Goal: Task Accomplishment & Management: Use online tool/utility

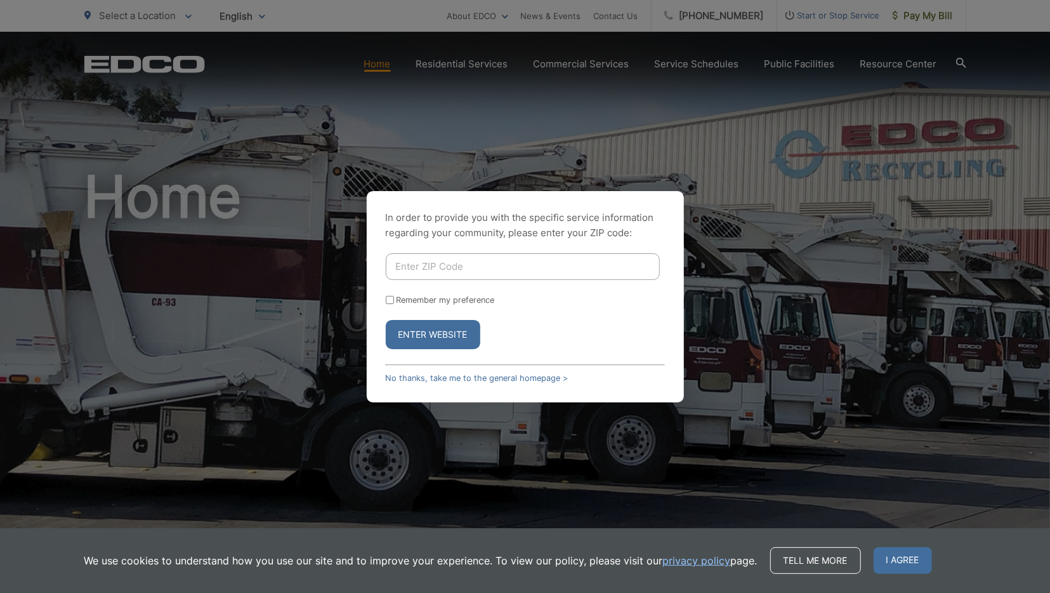
click at [470, 257] on input "Enter ZIP Code" at bounding box center [523, 266] width 274 height 27
type input "92078"
click at [462, 320] on button "Enter Website" at bounding box center [433, 334] width 95 height 29
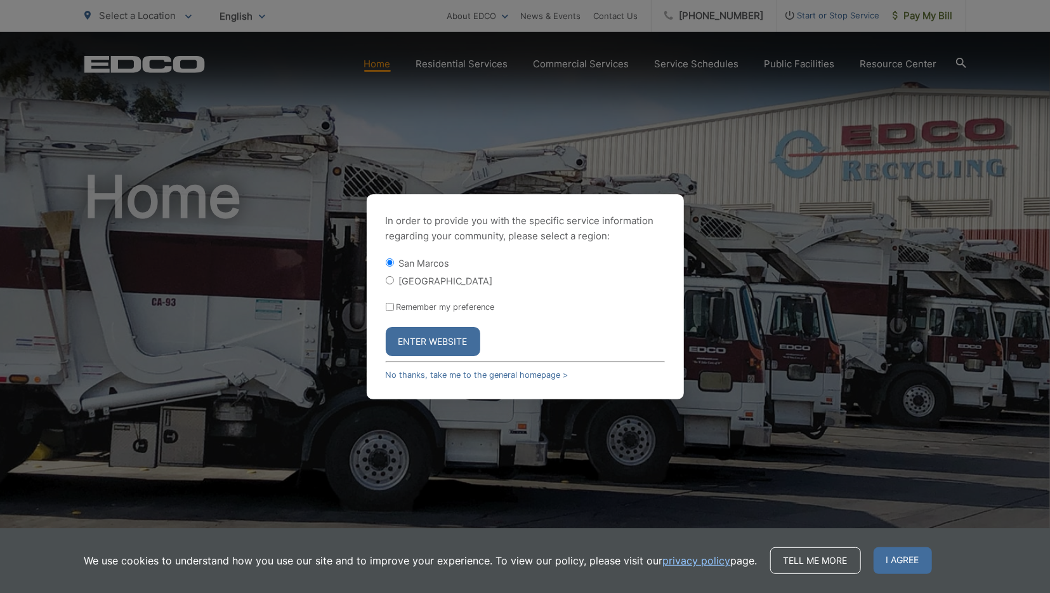
click at [450, 338] on button "Enter Website" at bounding box center [433, 341] width 95 height 29
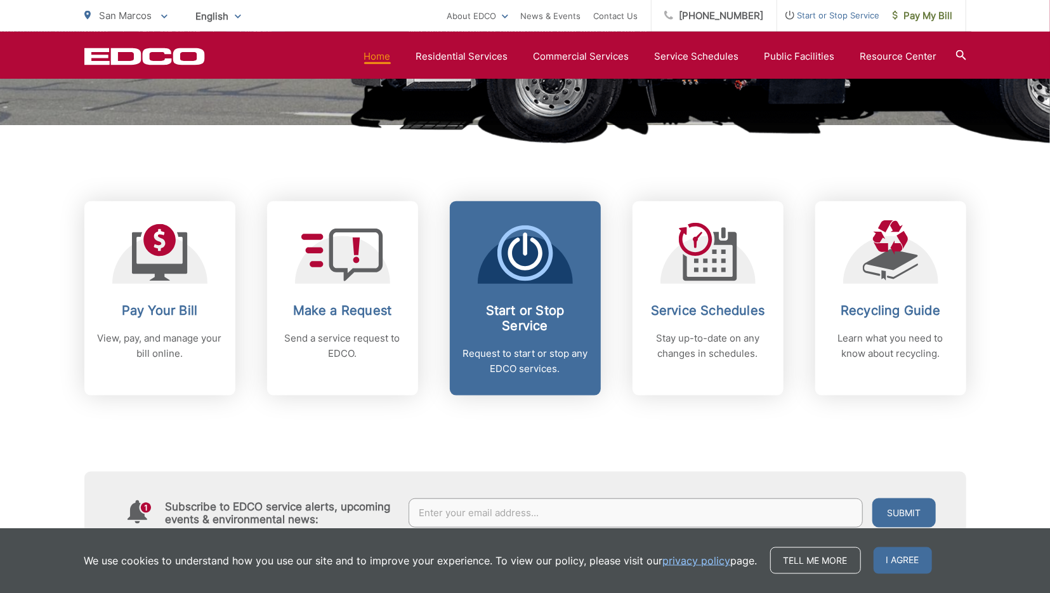
scroll to position [431, 0]
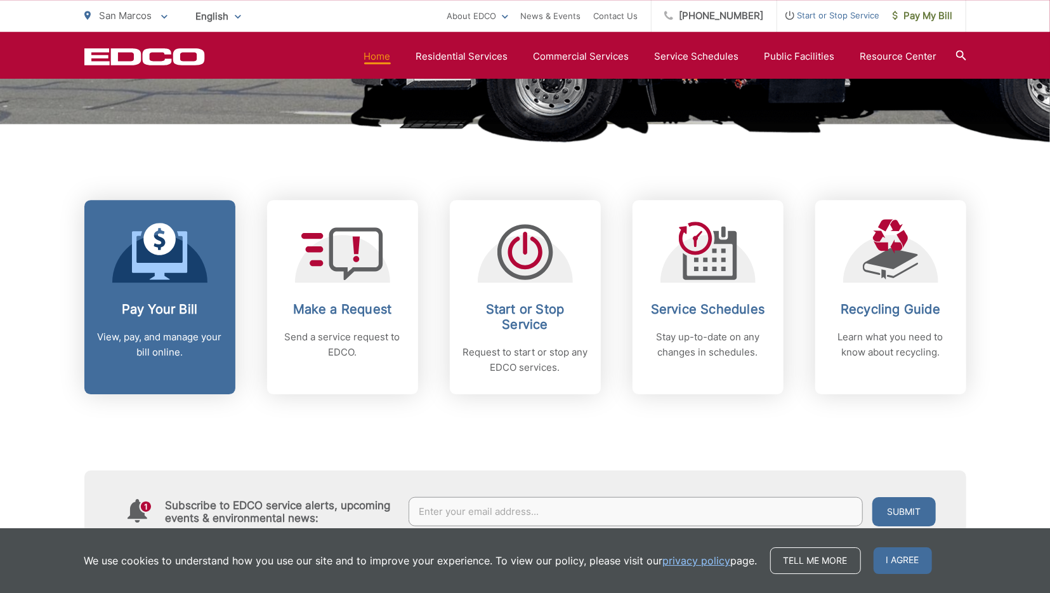
click at [194, 329] on div "Pay Your Bill View, pay, and manage your bill online." at bounding box center [160, 330] width 126 height 58
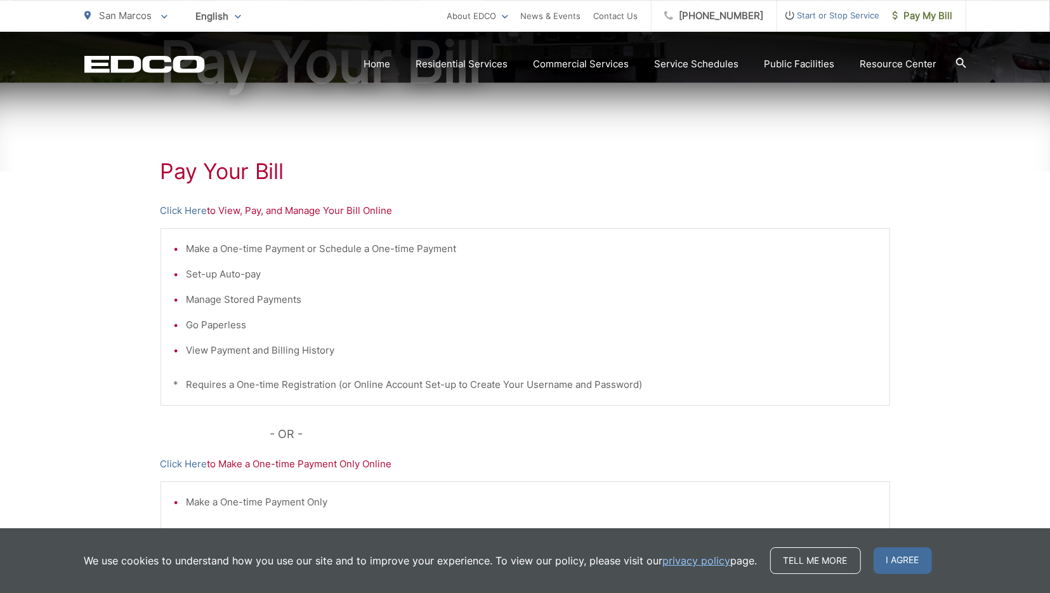
scroll to position [173, 0]
click at [193, 208] on link "Click Here" at bounding box center [184, 209] width 47 height 15
